Goal: Task Accomplishment & Management: Manage account settings

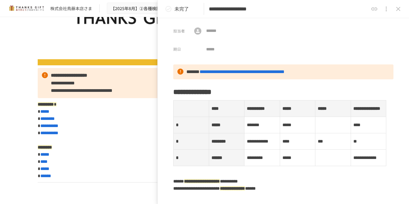
scroll to position [52, 0]
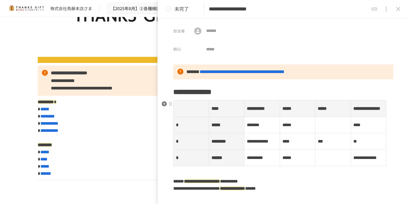
click at [326, 134] on td at bounding box center [333, 125] width 36 height 16
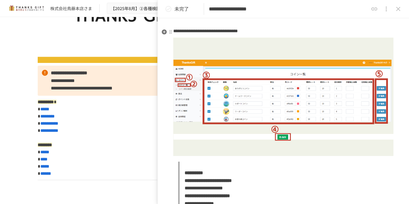
scroll to position [180, 0]
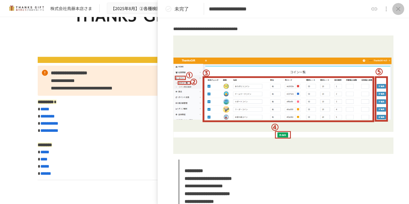
click at [400, 10] on icon "close drawer" at bounding box center [397, 8] width 7 height 7
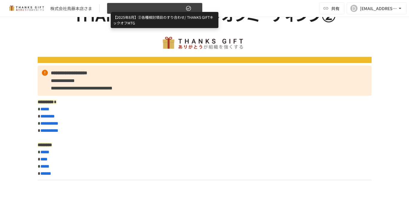
click at [179, 9] on span "【2025年8月】②各種検討項目のすり合わせ/ THANKS GIFTキックオフMTG" at bounding box center [148, 8] width 74 height 7
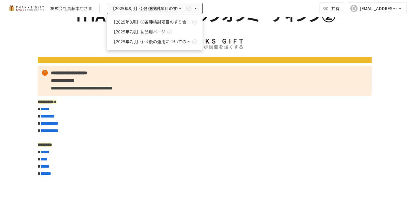
click at [195, 102] on div at bounding box center [204, 102] width 409 height 204
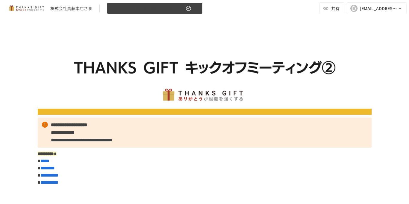
click at [197, 10] on icon "button" at bounding box center [195, 8] width 6 height 6
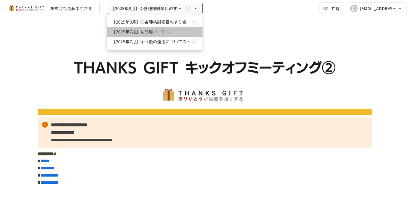
click at [156, 32] on span "【2025年7月】納品用ページ" at bounding box center [138, 32] width 54 height 6
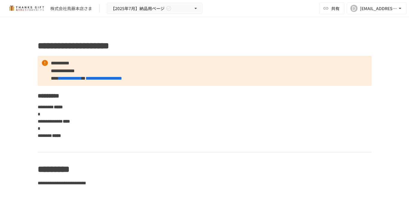
click at [37, 8] on img at bounding box center [26, 9] width 38 height 10
click at [395, 11] on div "[EMAIL_ADDRESS][DOMAIN_NAME]" at bounding box center [378, 8] width 37 height 7
click at [337, 9] on div at bounding box center [204, 102] width 409 height 204
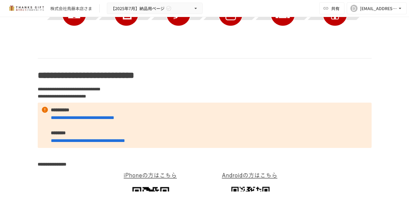
scroll to position [243, 0]
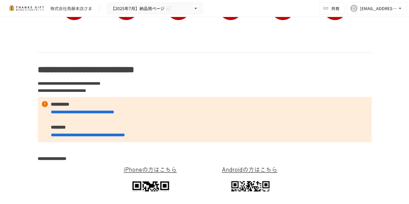
click at [0, 0] on div "**********" at bounding box center [204, 96] width 409 height 192
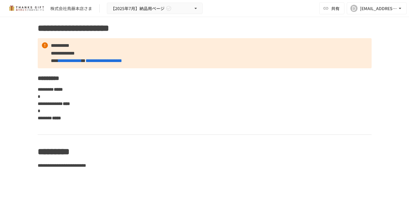
scroll to position [0, 0]
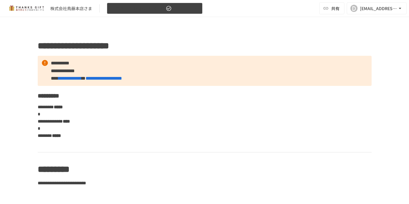
click at [164, 9] on button "【2025年7月】納品用ページ" at bounding box center [155, 9] width 96 height 12
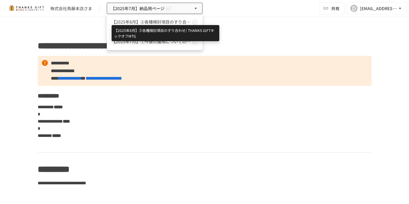
click at [161, 20] on span "【2025年8月】②各種検討項目のすり合わせ/ THANKS GIFTキックオフMTG" at bounding box center [150, 22] width 79 height 6
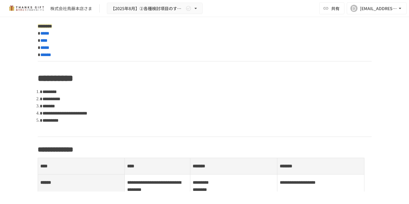
scroll to position [169, 0]
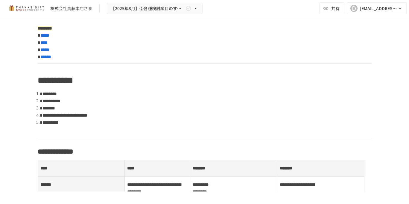
click at [0, 0] on div "**********" at bounding box center [204, 96] width 409 height 192
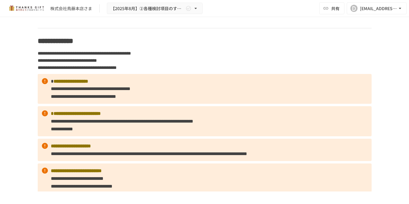
scroll to position [805, 0]
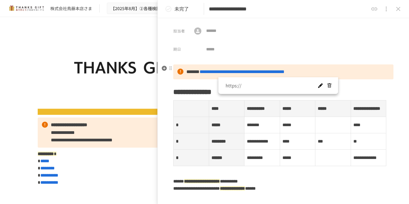
click at [252, 71] on span "**********" at bounding box center [241, 72] width 85 height 4
click at [262, 73] on span "**********" at bounding box center [241, 72] width 85 height 4
click at [303, 49] on div "担当者 ​ ​ 期日 ​" at bounding box center [282, 36] width 251 height 37
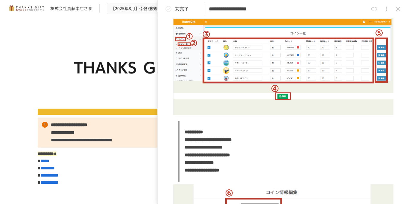
scroll to position [221, 0]
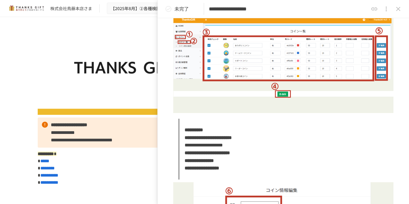
click at [141, 39] on img at bounding box center [205, 73] width 334 height 83
click at [169, 10] on icon "status" at bounding box center [168, 8] width 7 height 7
click at [399, 8] on icon "close drawer" at bounding box center [398, 9] width 4 height 4
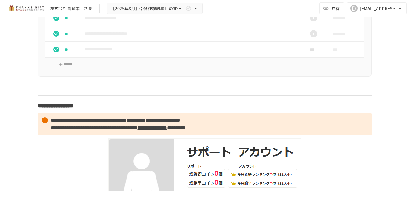
scroll to position [3917, 0]
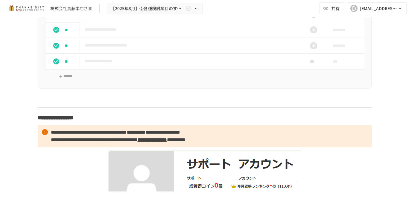
click at [63, 20] on div "***" at bounding box center [65, 14] width 30 height 12
click at [56, 65] on icon "status" at bounding box center [56, 62] width 6 height 6
click at [391, 84] on div "**********" at bounding box center [204, 104] width 409 height 175
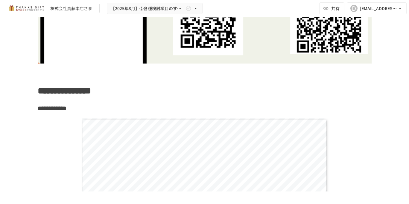
scroll to position [4318, 0]
